Goal: Transaction & Acquisition: Book appointment/travel/reservation

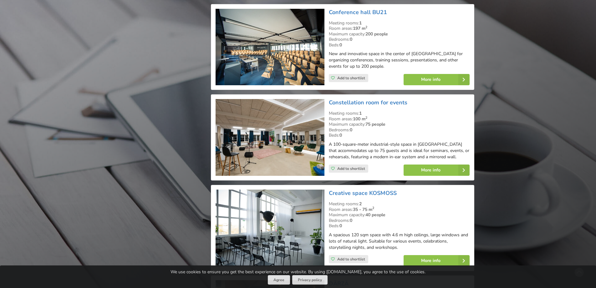
scroll to position [1847, 0]
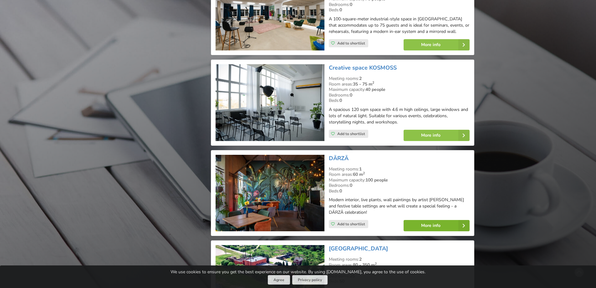
click at [417, 224] on link "More info" at bounding box center [437, 225] width 66 height 11
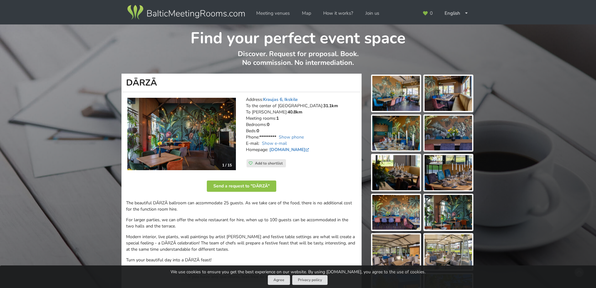
click at [392, 85] on img at bounding box center [396, 93] width 48 height 35
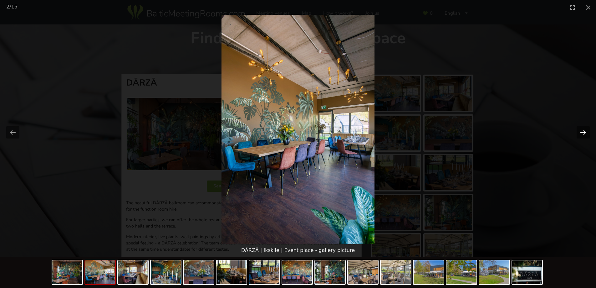
click at [586, 131] on button "Next slide" at bounding box center [583, 132] width 13 height 12
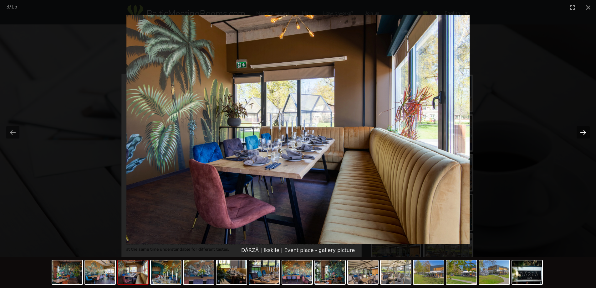
click at [586, 131] on button "Next slide" at bounding box center [583, 132] width 13 height 12
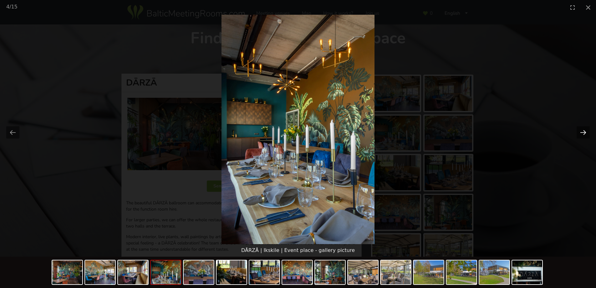
click at [586, 131] on button "Next slide" at bounding box center [583, 132] width 13 height 12
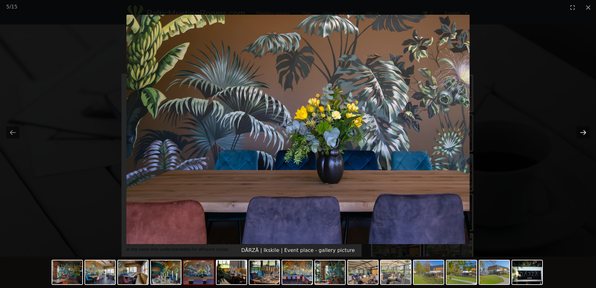
click at [586, 131] on button "Next slide" at bounding box center [583, 132] width 13 height 12
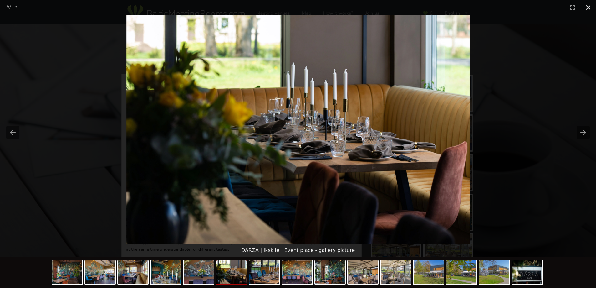
click at [590, 8] on button "Close gallery" at bounding box center [589, 7] width 16 height 15
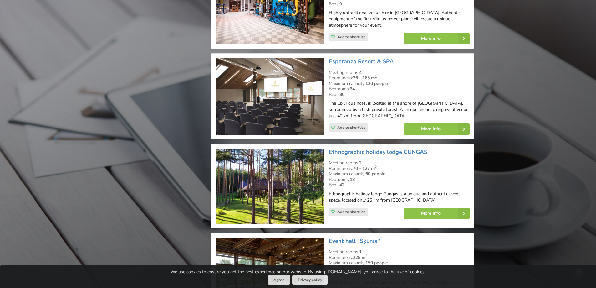
scroll to position [2567, 0]
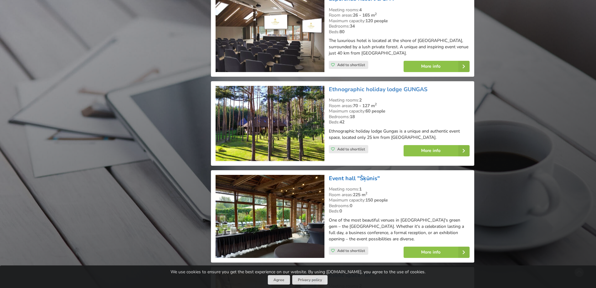
click at [367, 174] on link "Event hall "Šķūnis"" at bounding box center [354, 178] width 51 height 8
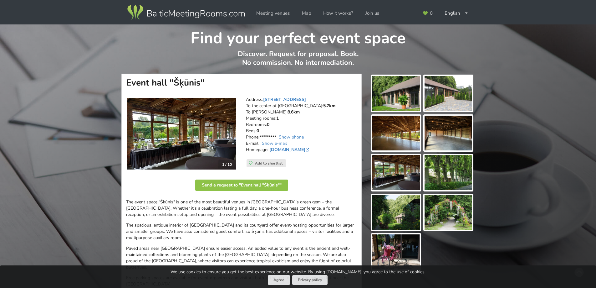
click at [395, 100] on img at bounding box center [396, 93] width 48 height 35
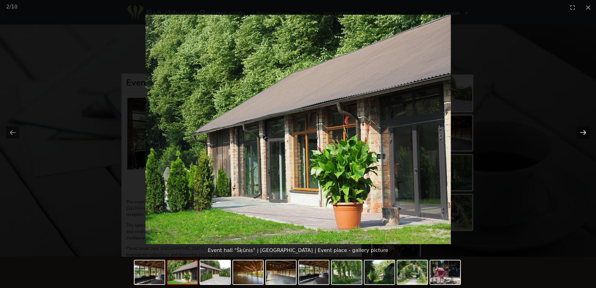
click at [584, 133] on button "Next slide" at bounding box center [583, 132] width 13 height 12
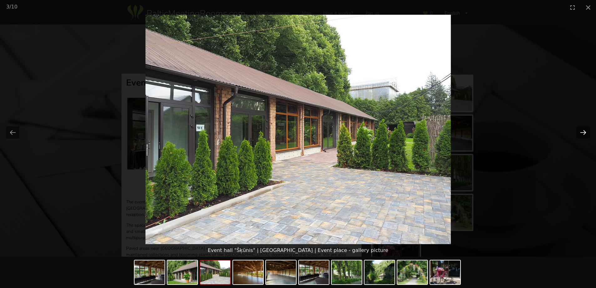
click at [584, 133] on button "Next slide" at bounding box center [583, 132] width 13 height 12
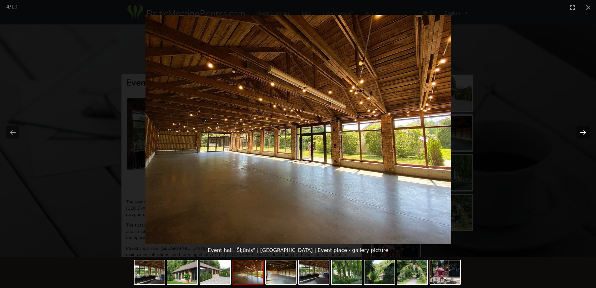
click at [584, 133] on button "Next slide" at bounding box center [583, 132] width 13 height 12
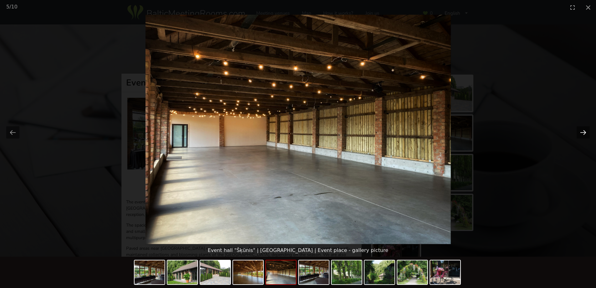
click at [584, 133] on button "Next slide" at bounding box center [583, 132] width 13 height 12
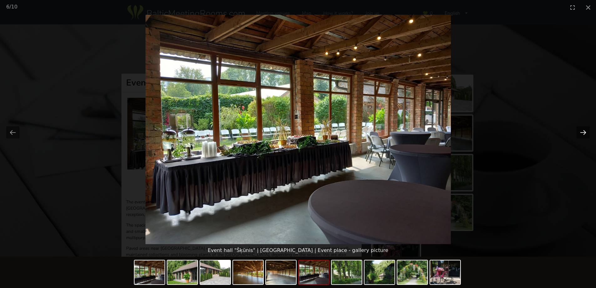
click at [584, 133] on button "Next slide" at bounding box center [583, 132] width 13 height 12
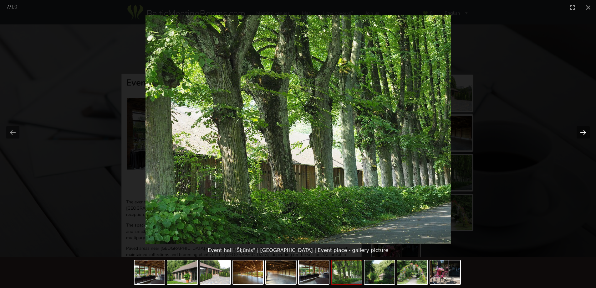
click at [584, 133] on button "Next slide" at bounding box center [583, 132] width 13 height 12
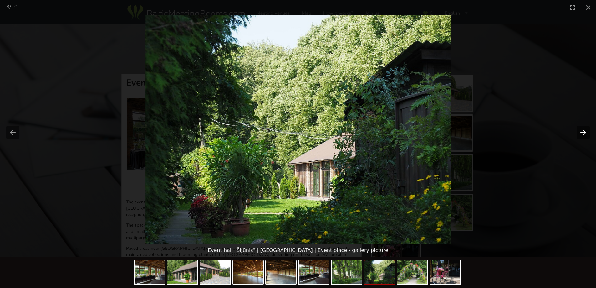
click at [584, 133] on button "Next slide" at bounding box center [583, 132] width 13 height 12
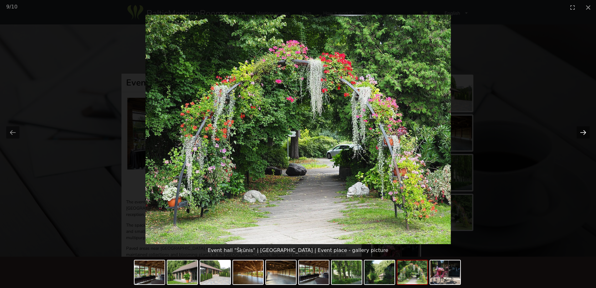
click at [584, 133] on button "Next slide" at bounding box center [583, 132] width 13 height 12
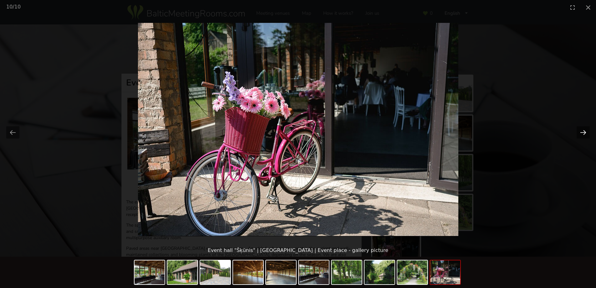
click at [584, 133] on button "Next slide" at bounding box center [583, 132] width 13 height 12
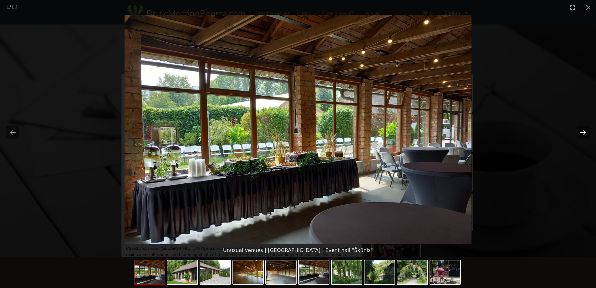
click at [584, 133] on button "Next slide" at bounding box center [583, 132] width 13 height 12
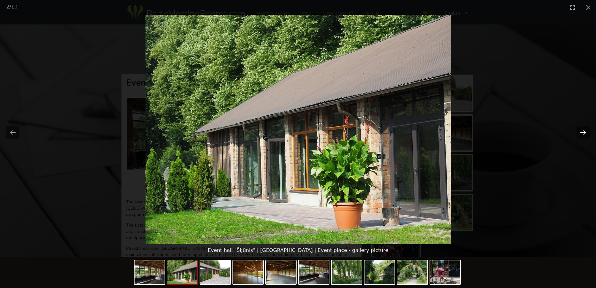
click at [584, 133] on button "Next slide" at bounding box center [583, 132] width 13 height 12
